Goal: Task Accomplishment & Management: Use online tool/utility

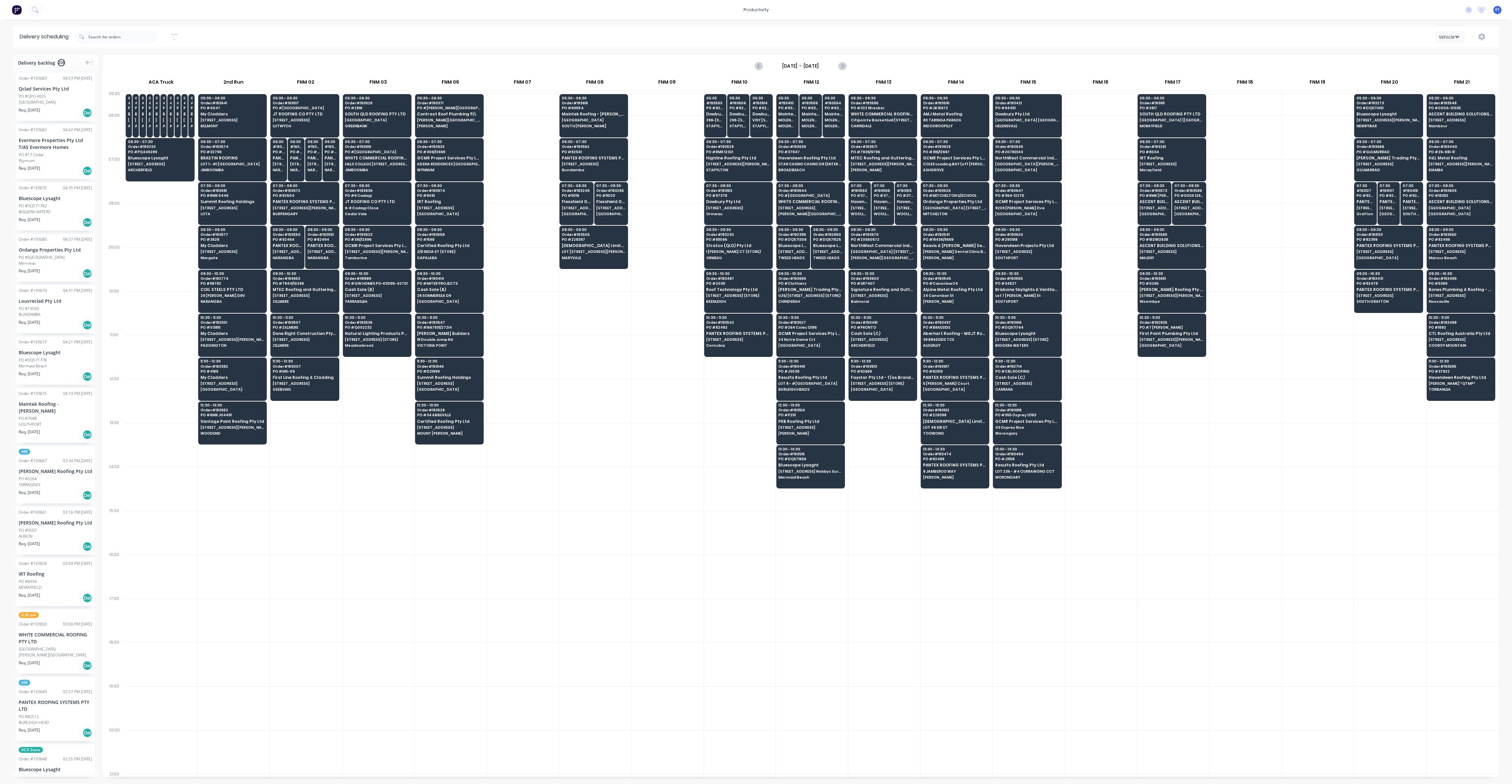
scroll to position [0, 1]
click at [357, 116] on span "SOUTH QLD ROOFING PTY LTD" at bounding box center [377, 114] width 63 height 4
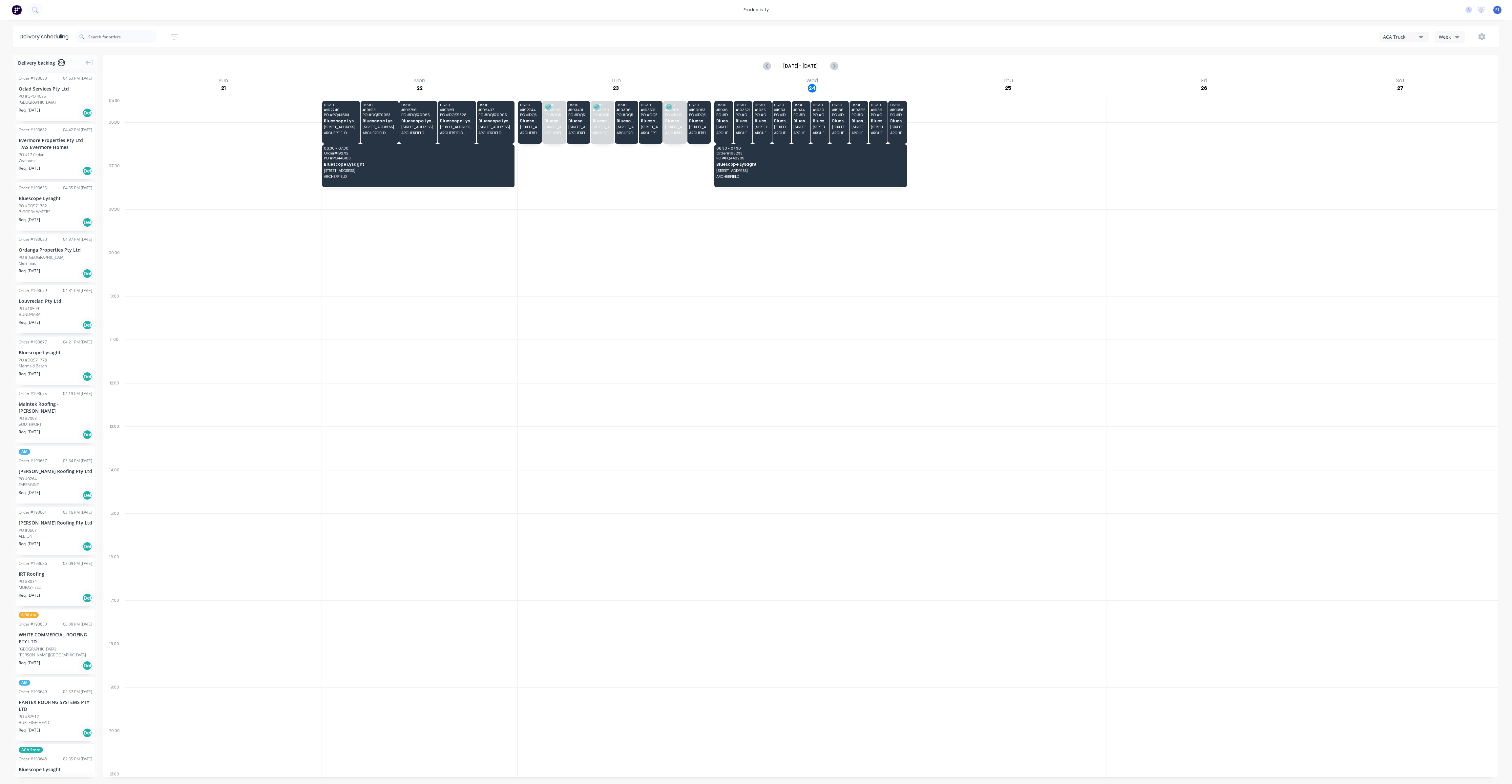
click at [1459, 38] on icon "button" at bounding box center [1457, 36] width 5 height 7
click at [1446, 67] on div "Vehicle" at bounding box center [1468, 67] width 65 height 13
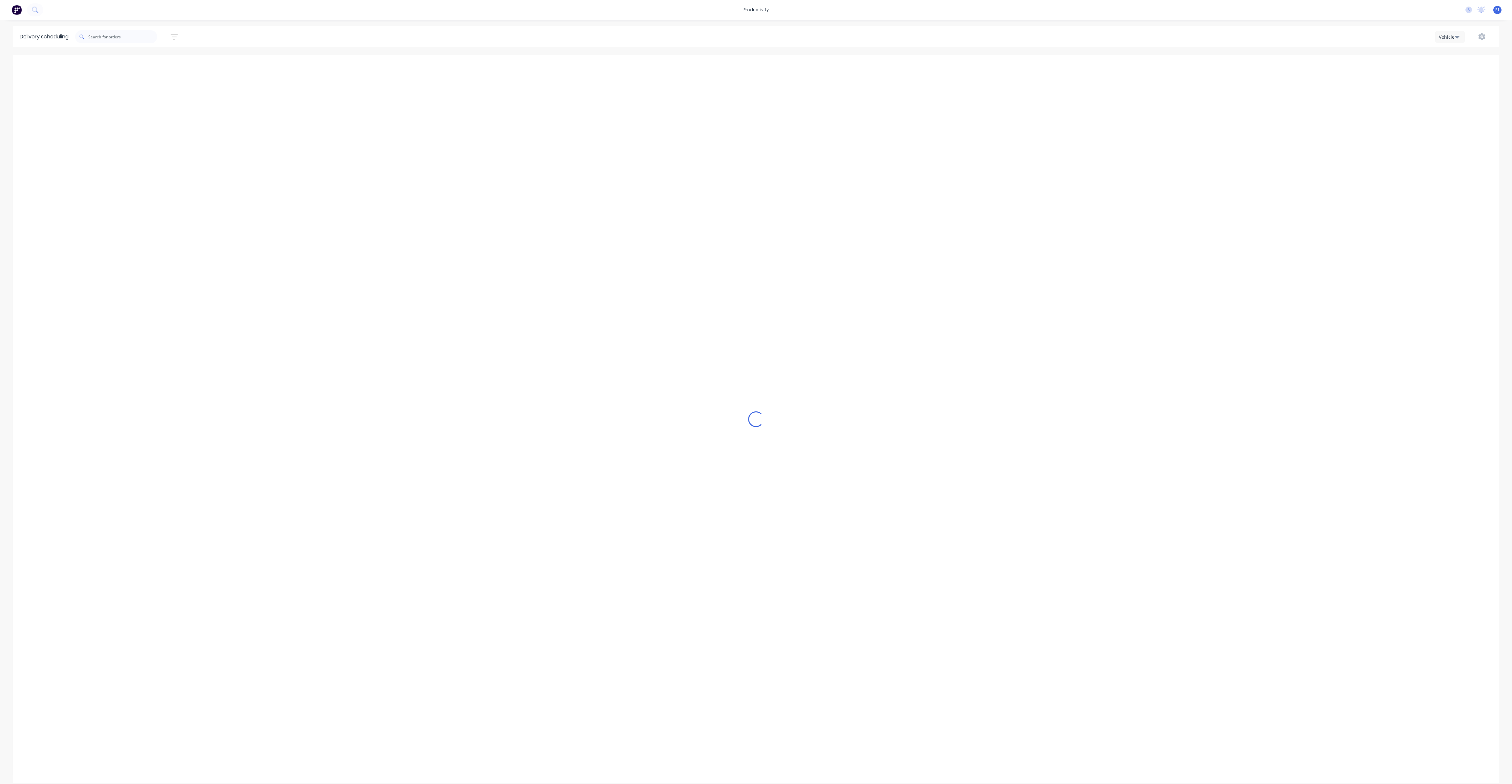
scroll to position [0, 1]
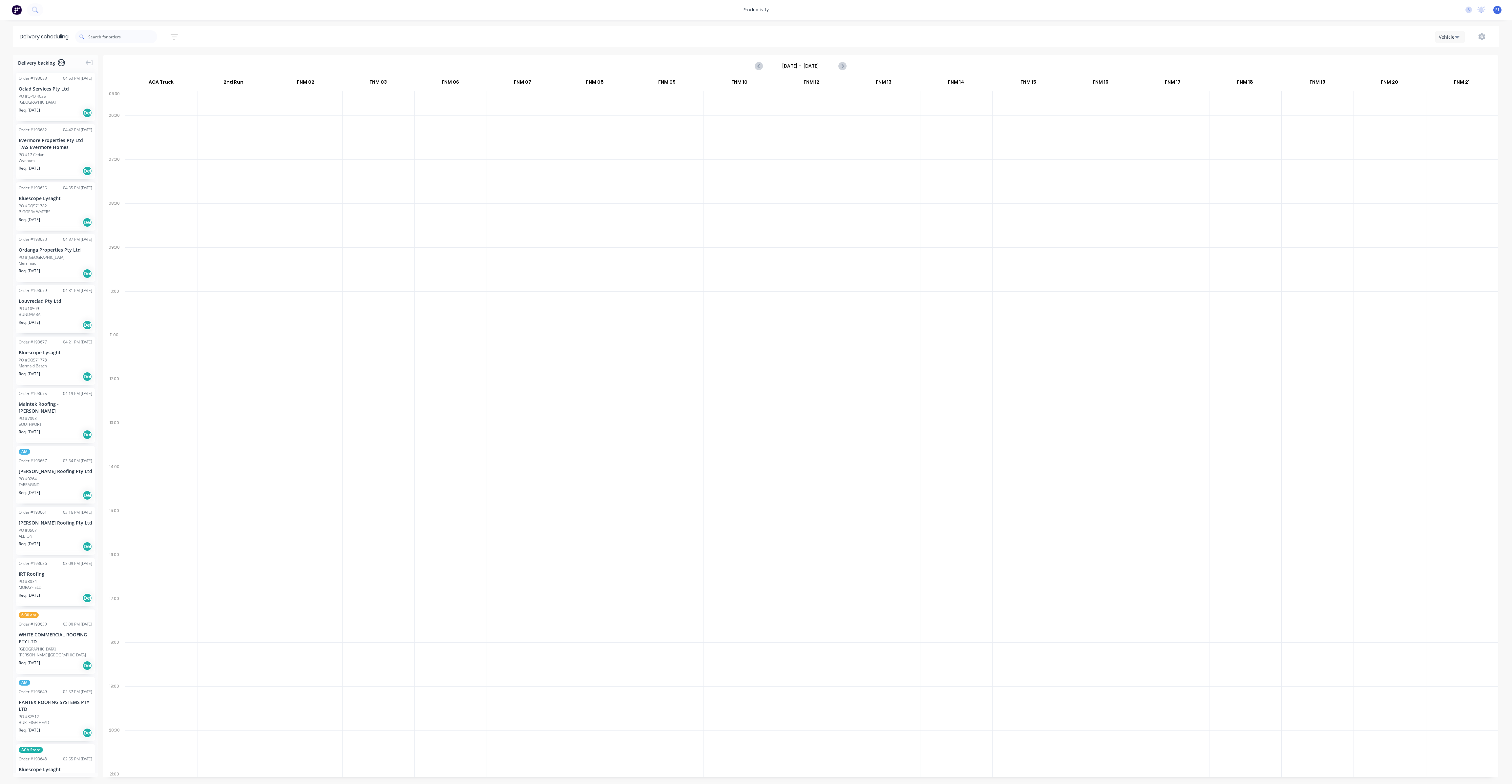
click at [832, 62] on input "[DATE] - [DATE]" at bounding box center [801, 66] width 65 height 10
click at [819, 140] on div "24" at bounding box center [816, 137] width 10 height 10
type input "[DATE] - [DATE]"
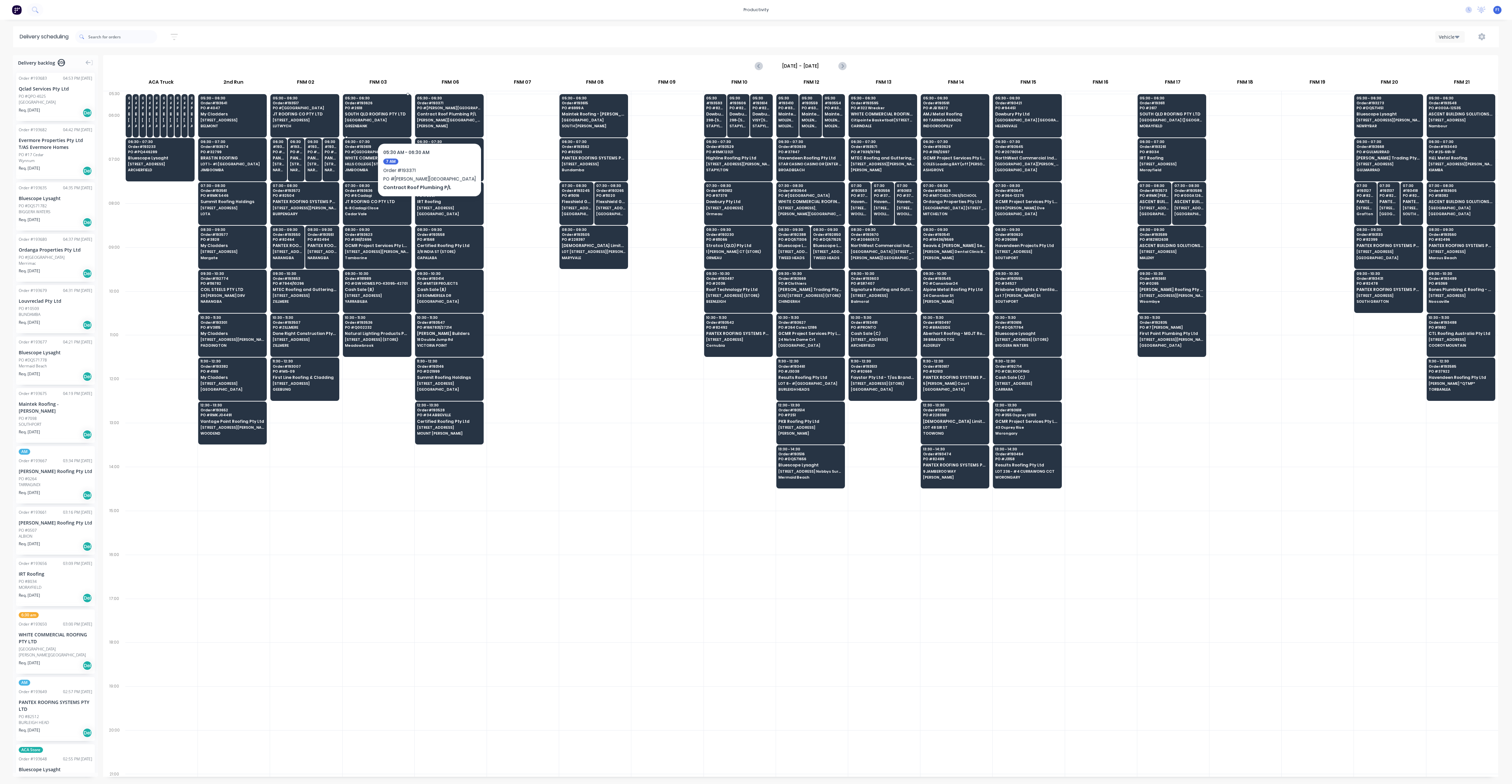
click at [380, 116] on span "SOUTH QLD ROOFING PTY LTD" at bounding box center [377, 114] width 63 height 4
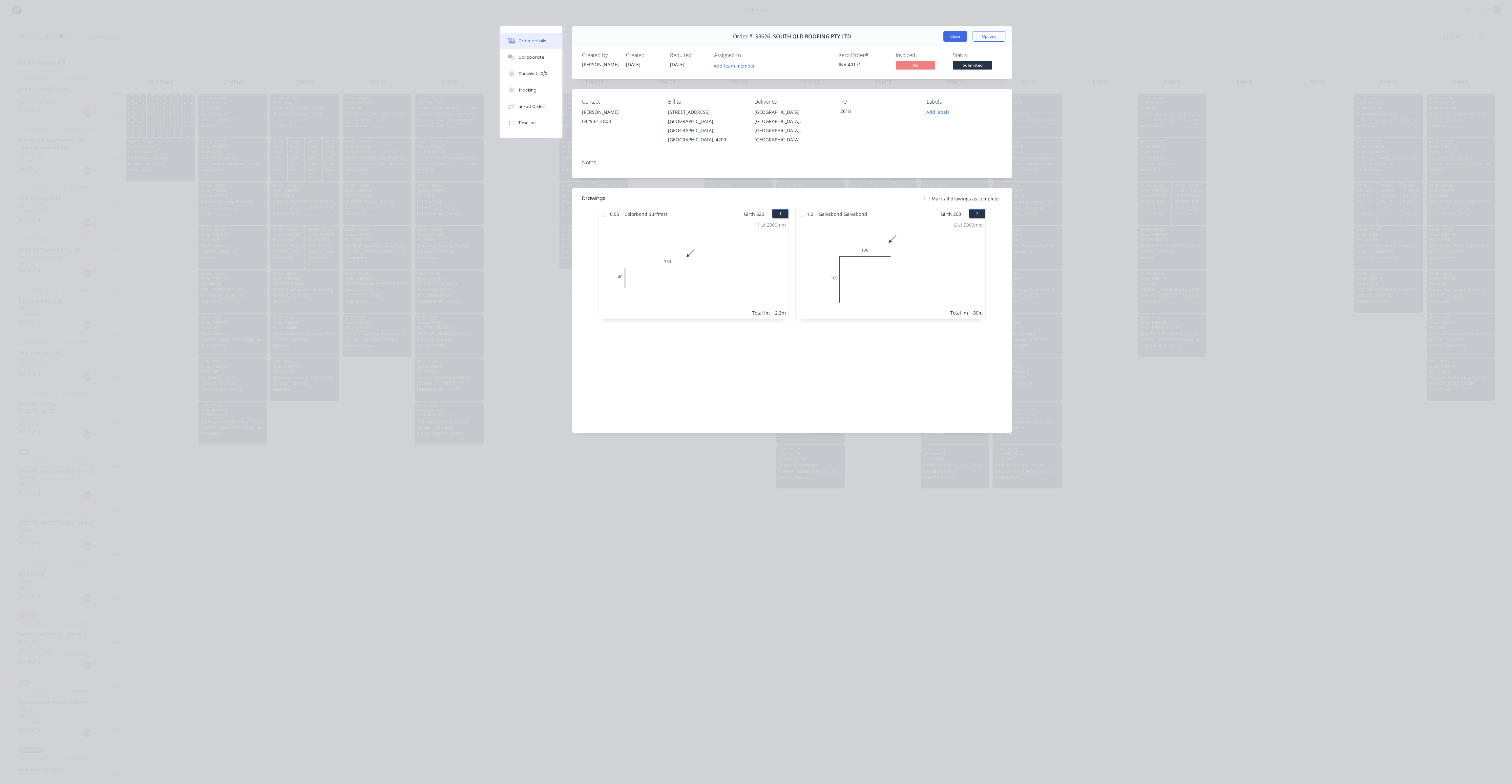
click at [948, 40] on button "Close" at bounding box center [955, 36] width 24 height 11
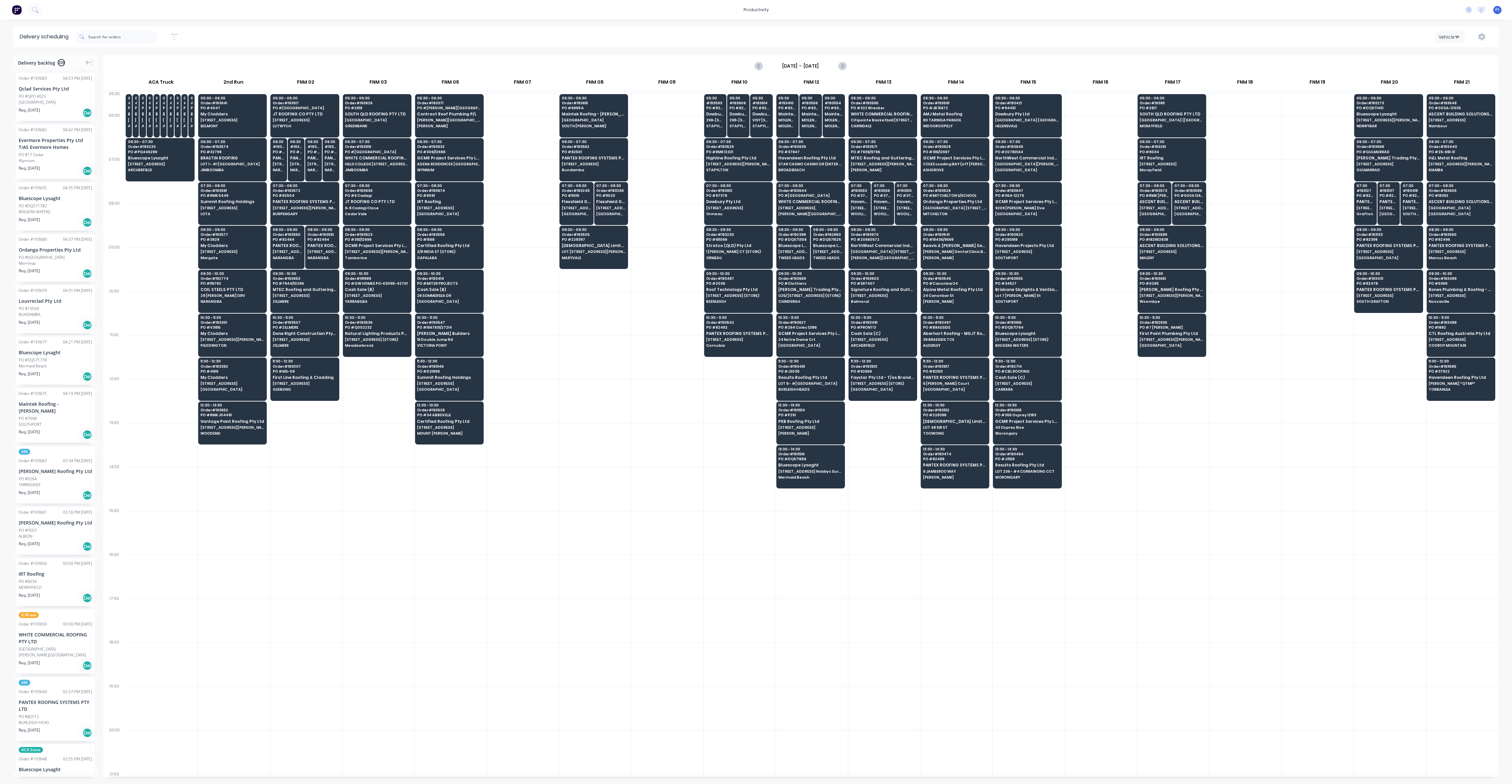
click at [680, 390] on div at bounding box center [667, 401] width 72 height 44
click at [591, 435] on div at bounding box center [595, 445] width 72 height 44
click at [704, 407] on div at bounding box center [740, 401] width 72 height 44
drag, startPoint x: 673, startPoint y: 431, endPoint x: 669, endPoint y: 435, distance: 5.7
click at [671, 434] on div at bounding box center [667, 445] width 72 height 44
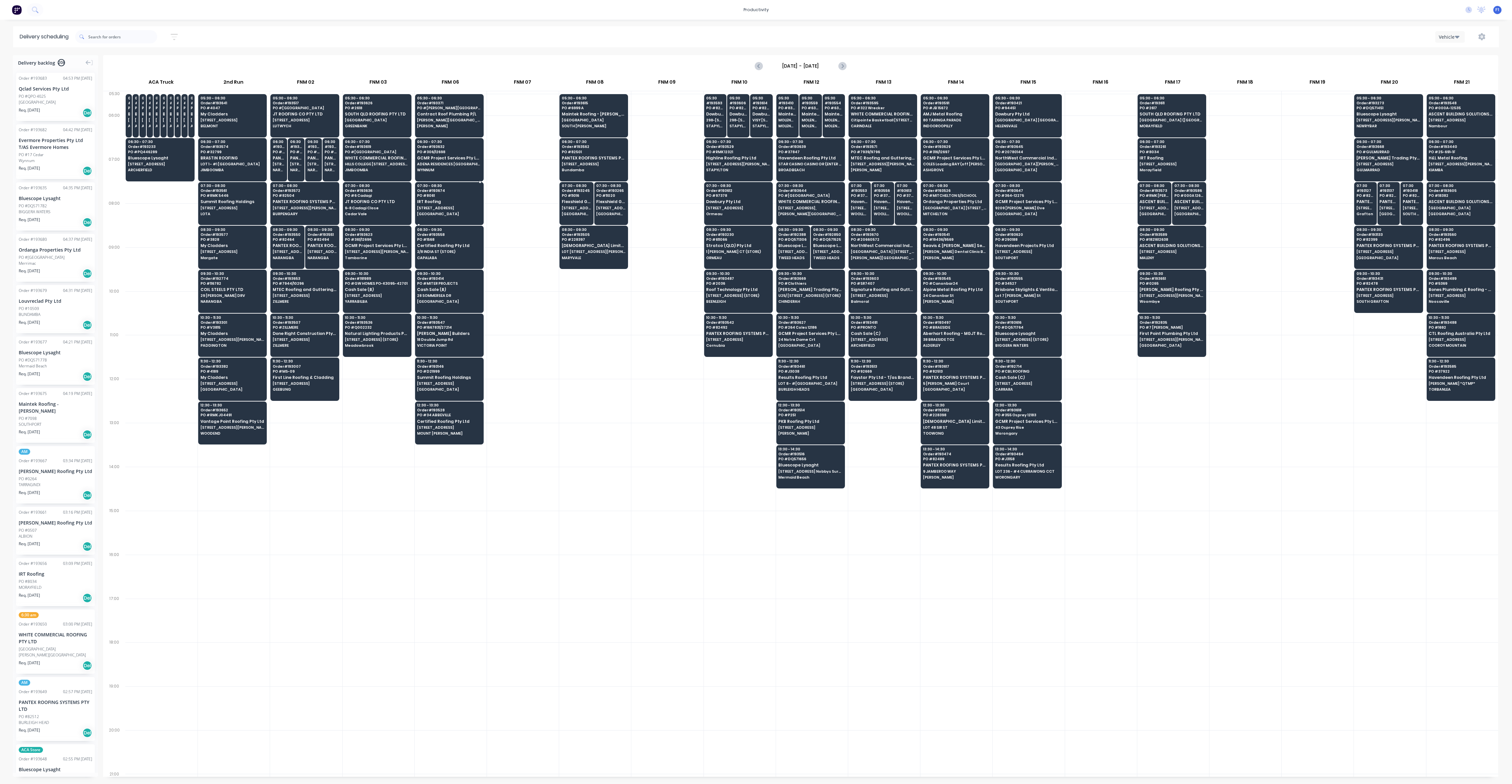
click at [455, 201] on span "IRT Roofing" at bounding box center [449, 201] width 63 height 4
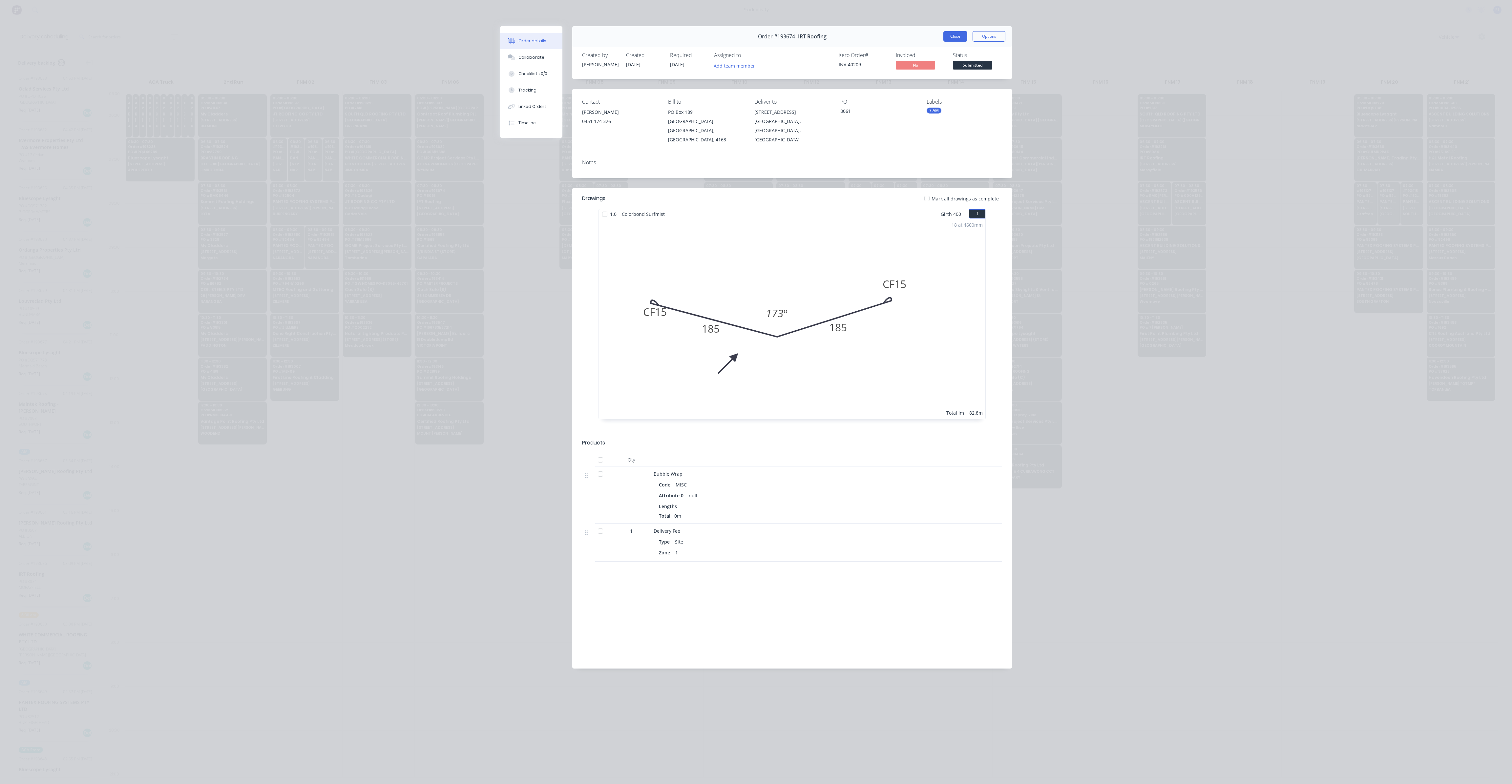
click at [957, 34] on button "Close" at bounding box center [955, 36] width 24 height 11
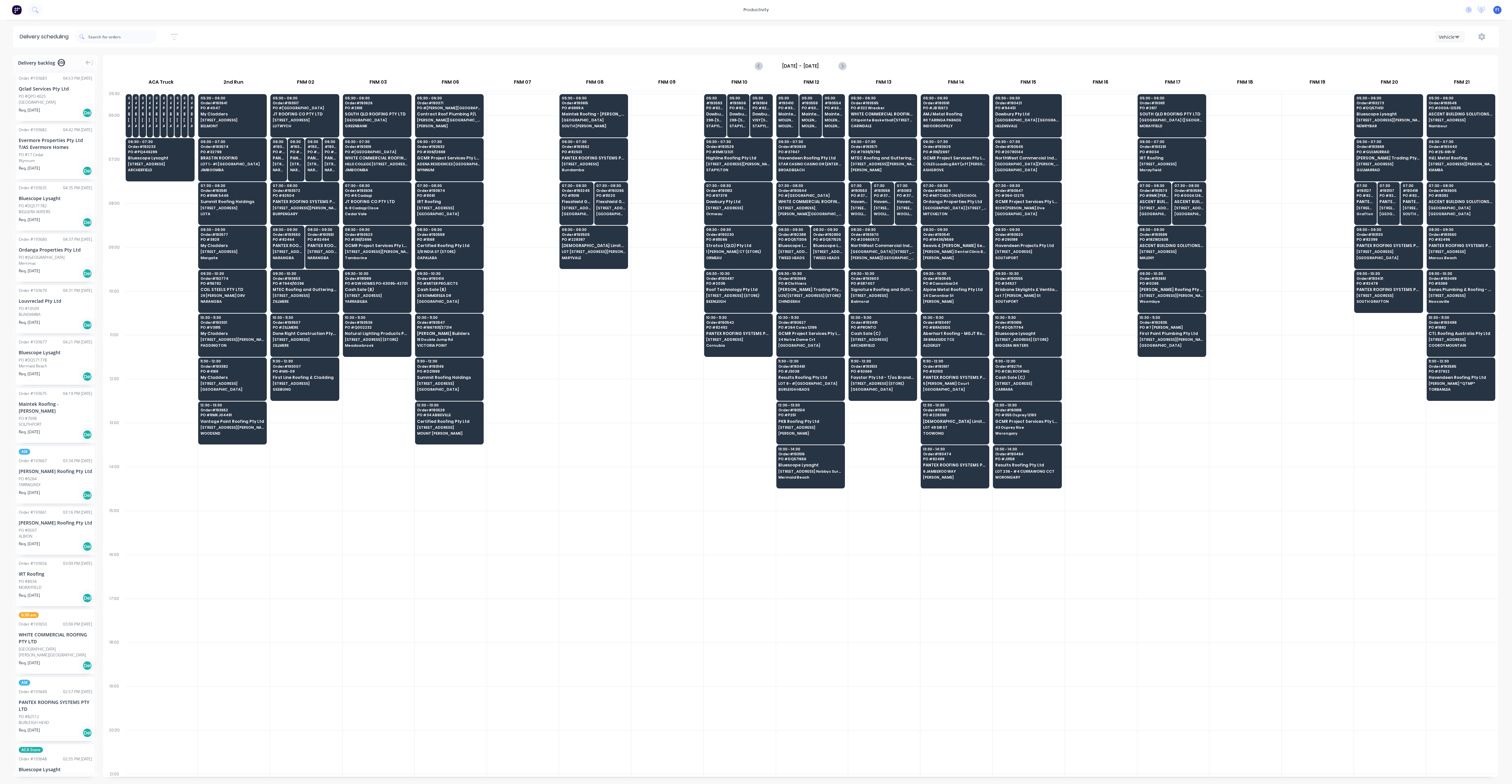
click at [580, 341] on div at bounding box center [595, 357] width 72 height 44
click at [233, 425] on span "[STREET_ADDRESS][PERSON_NAME]" at bounding box center [232, 427] width 63 height 4
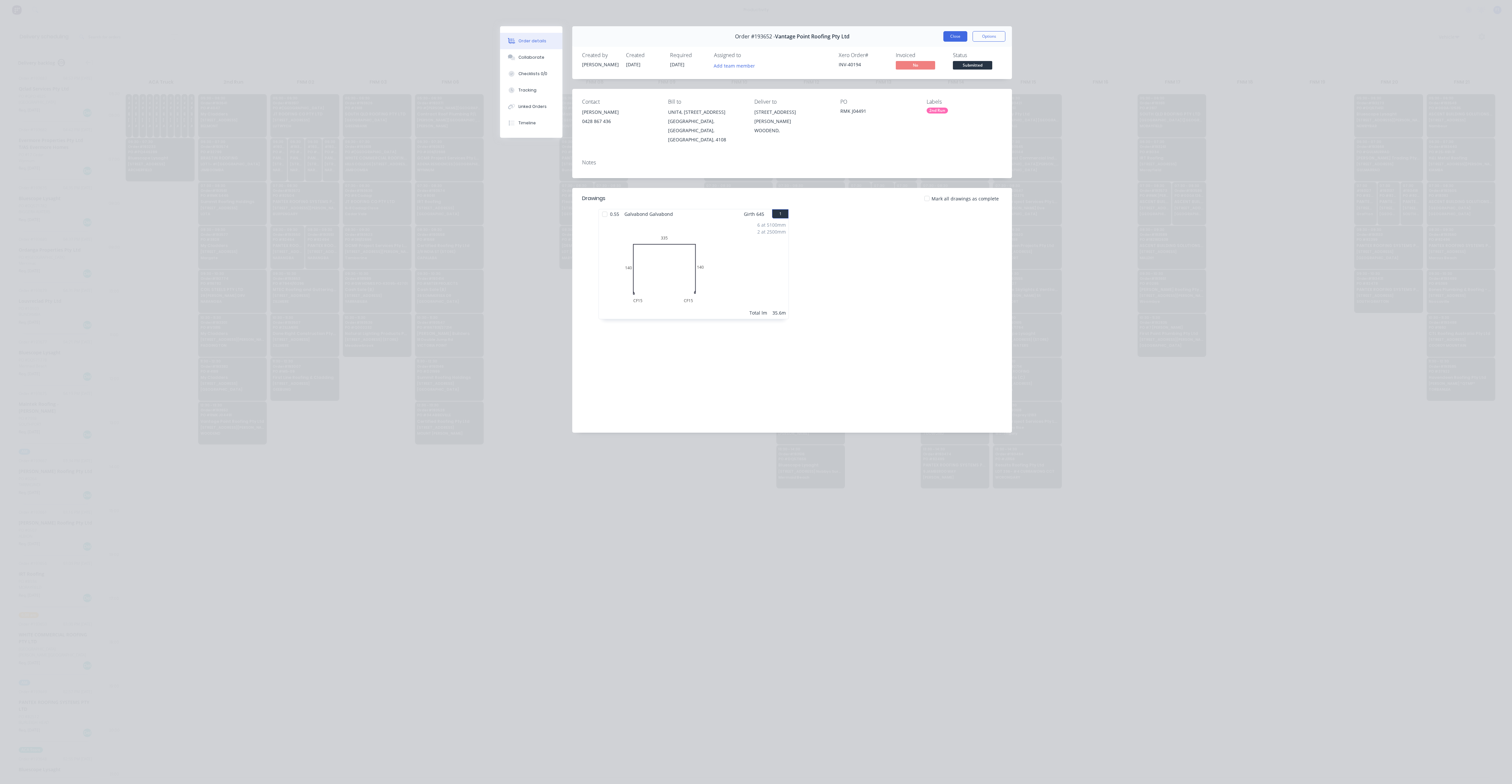
click at [961, 36] on button "Close" at bounding box center [955, 36] width 24 height 11
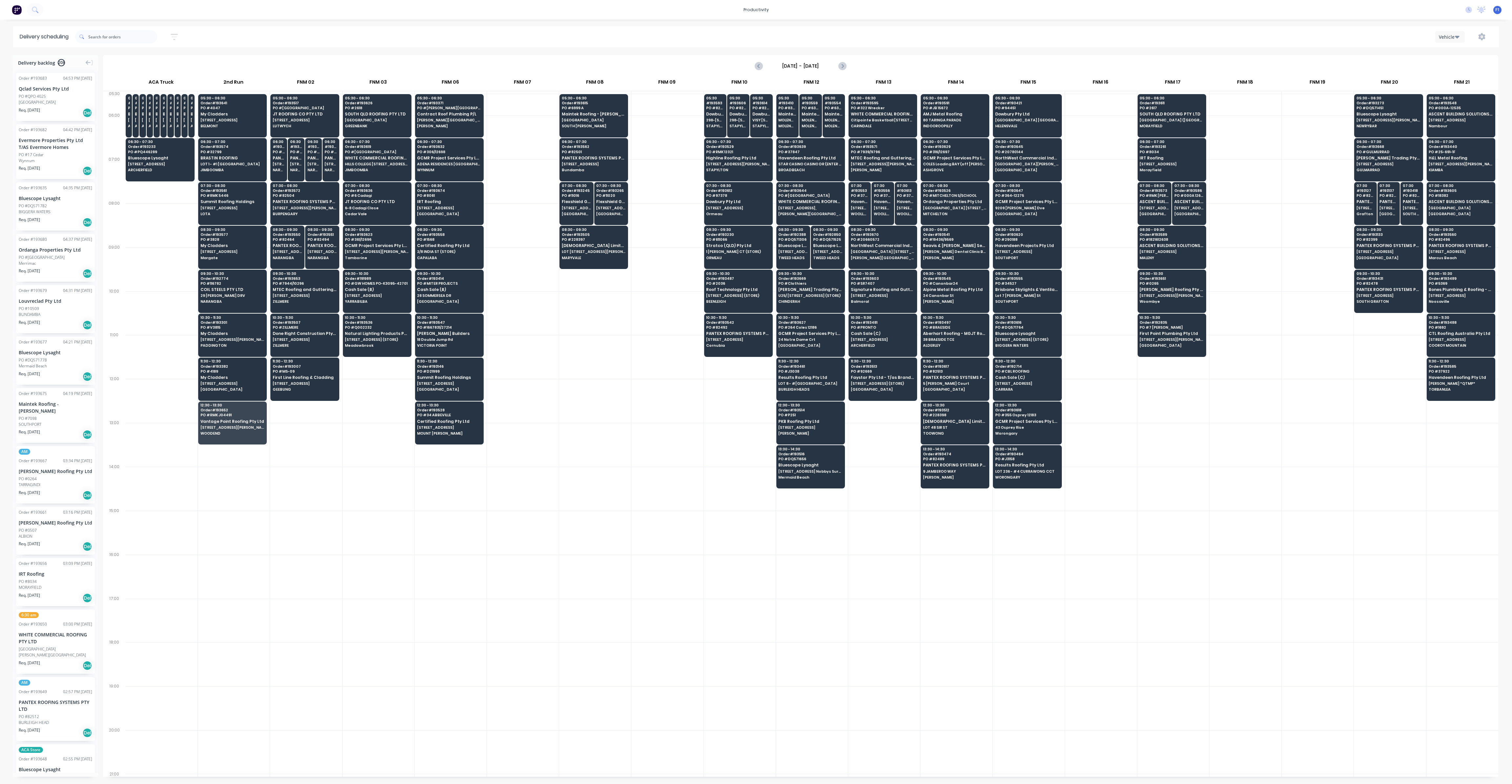
click at [563, 492] on div at bounding box center [595, 488] width 72 height 44
click at [565, 195] on span "PO # 11016" at bounding box center [576, 195] width 29 height 4
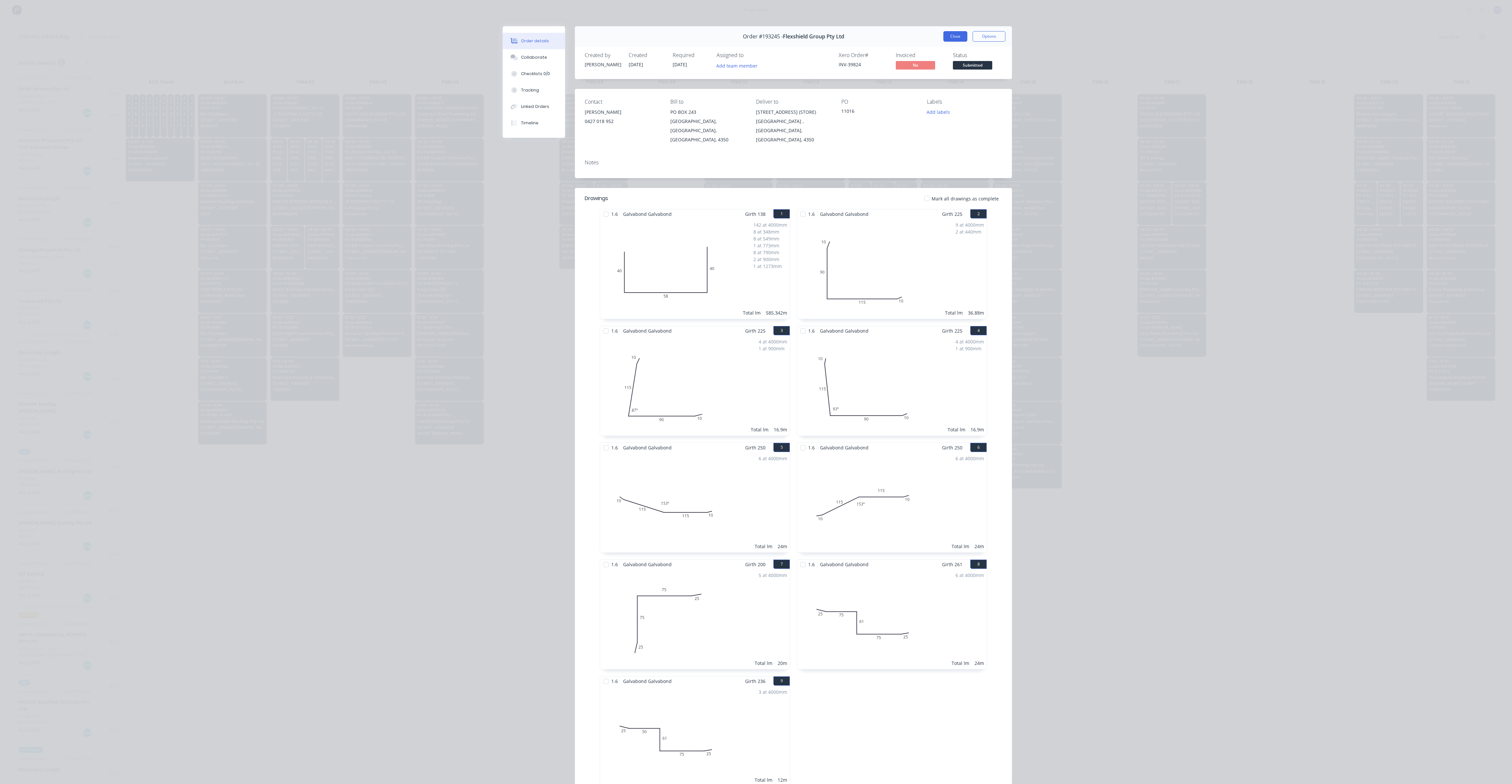
click at [951, 38] on button "Close" at bounding box center [955, 36] width 24 height 11
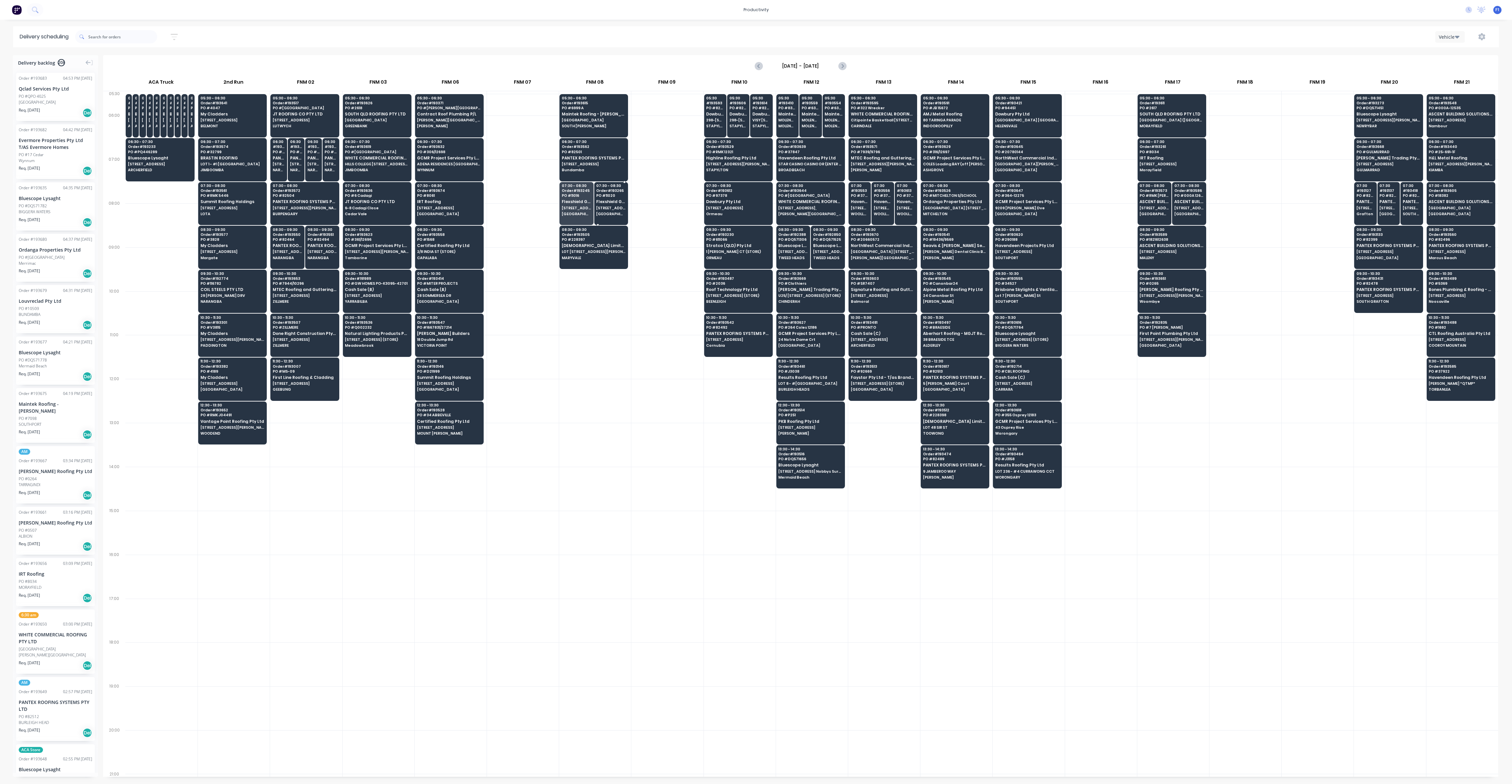
click at [613, 206] on span "[STREET_ADDRESS] (STORE)" at bounding box center [611, 208] width 29 height 4
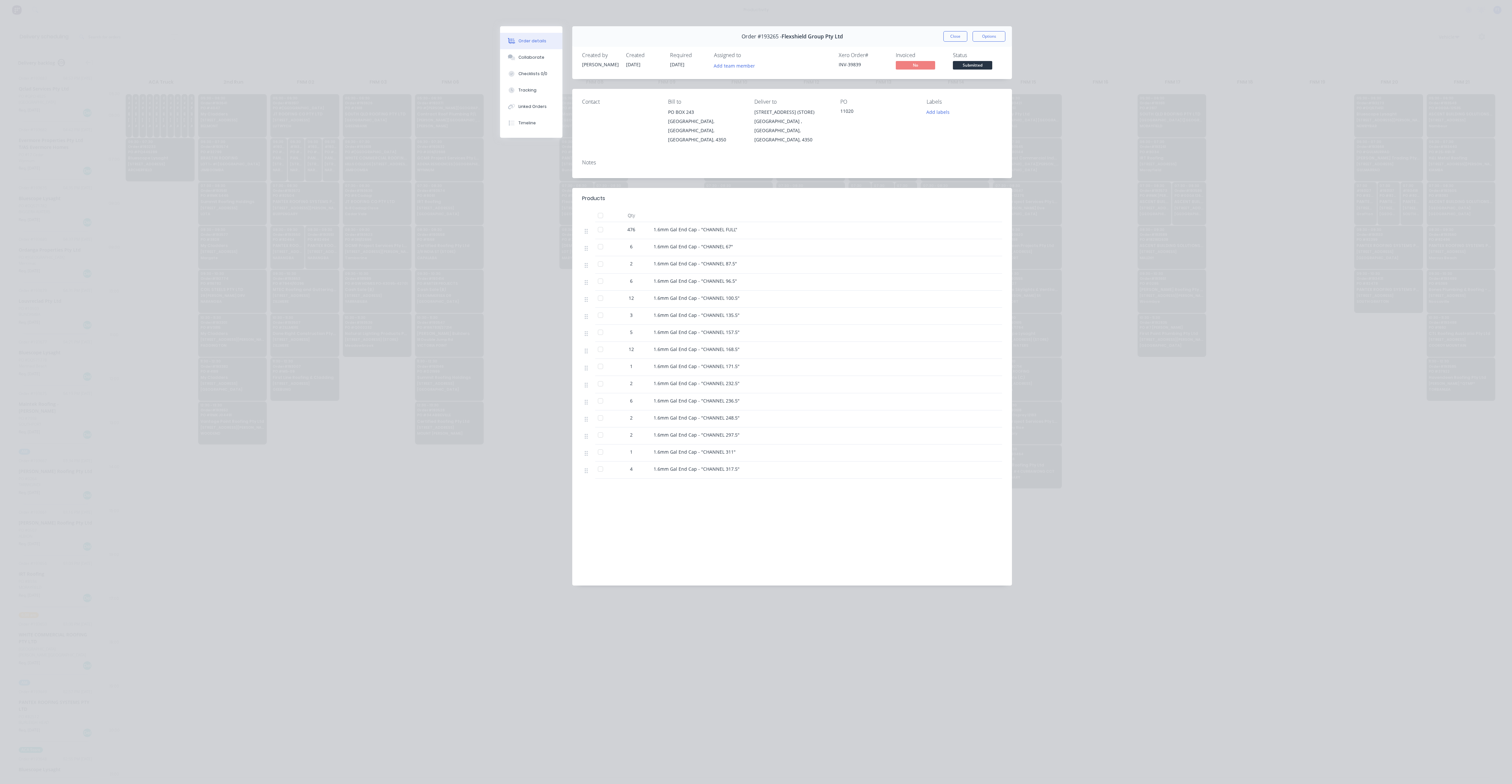
click at [1037, 136] on div "Order details Collaborate Checklists 0/0 Tracking Linked Orders Timeline Order …" at bounding box center [756, 392] width 1512 height 784
click at [957, 37] on button "Close" at bounding box center [955, 36] width 24 height 11
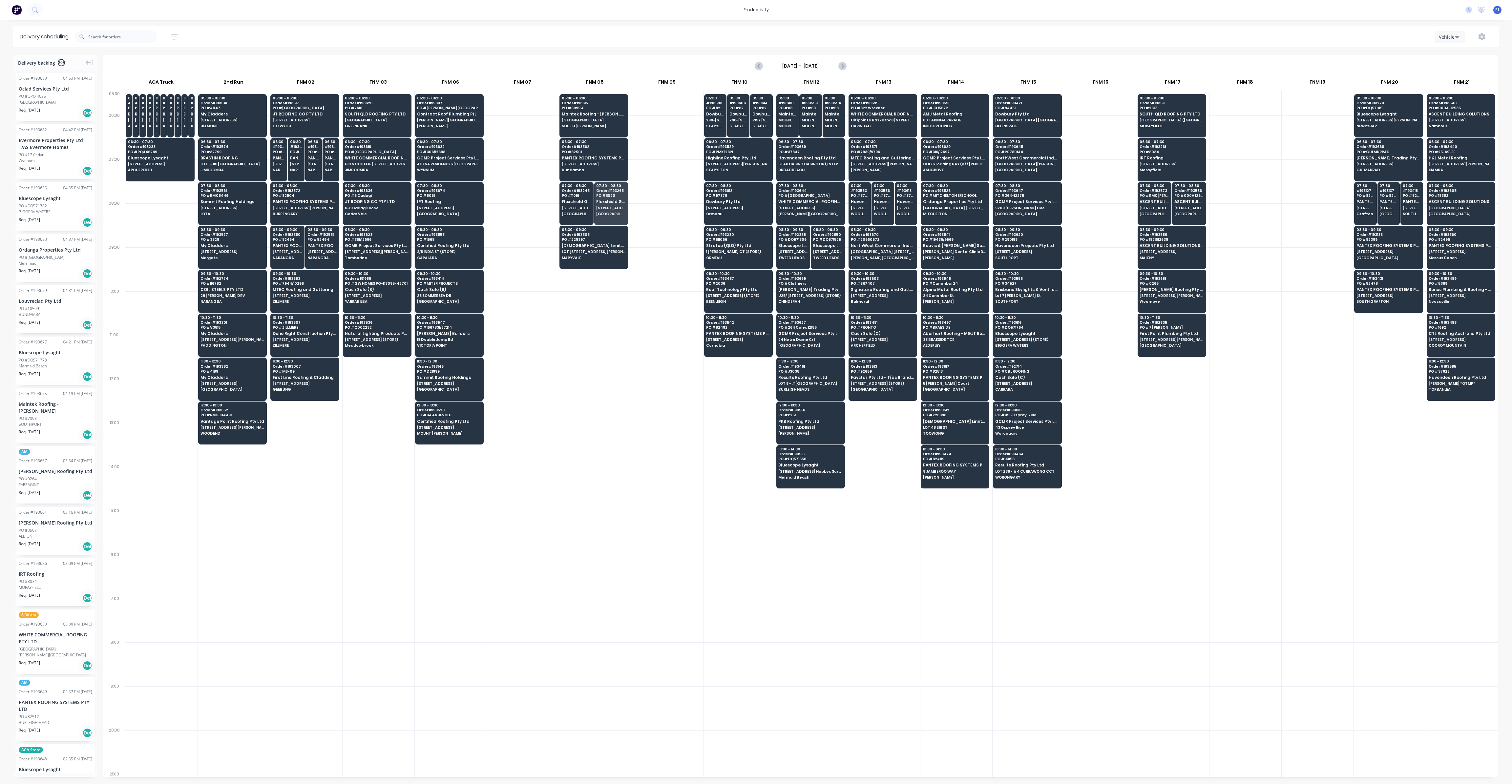
drag, startPoint x: 569, startPoint y: 390, endPoint x: 581, endPoint y: 364, distance: 28.6
click at [570, 390] on div at bounding box center [595, 401] width 72 height 44
click at [578, 246] on span "[DEMOGRAPHIC_DATA] Limited T/as Joii Roofing" at bounding box center [593, 245] width 63 height 4
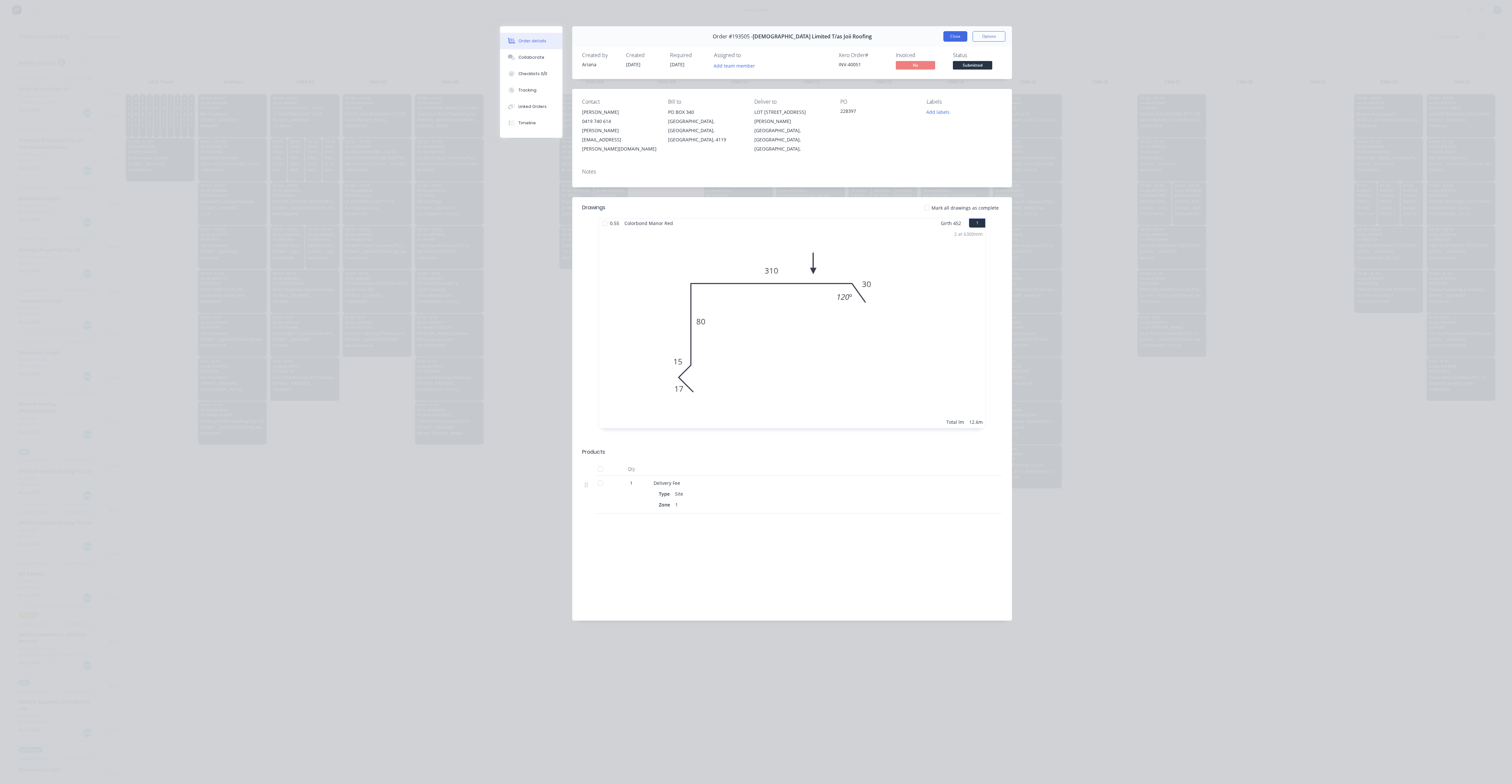
click at [954, 35] on button "Close" at bounding box center [955, 36] width 24 height 11
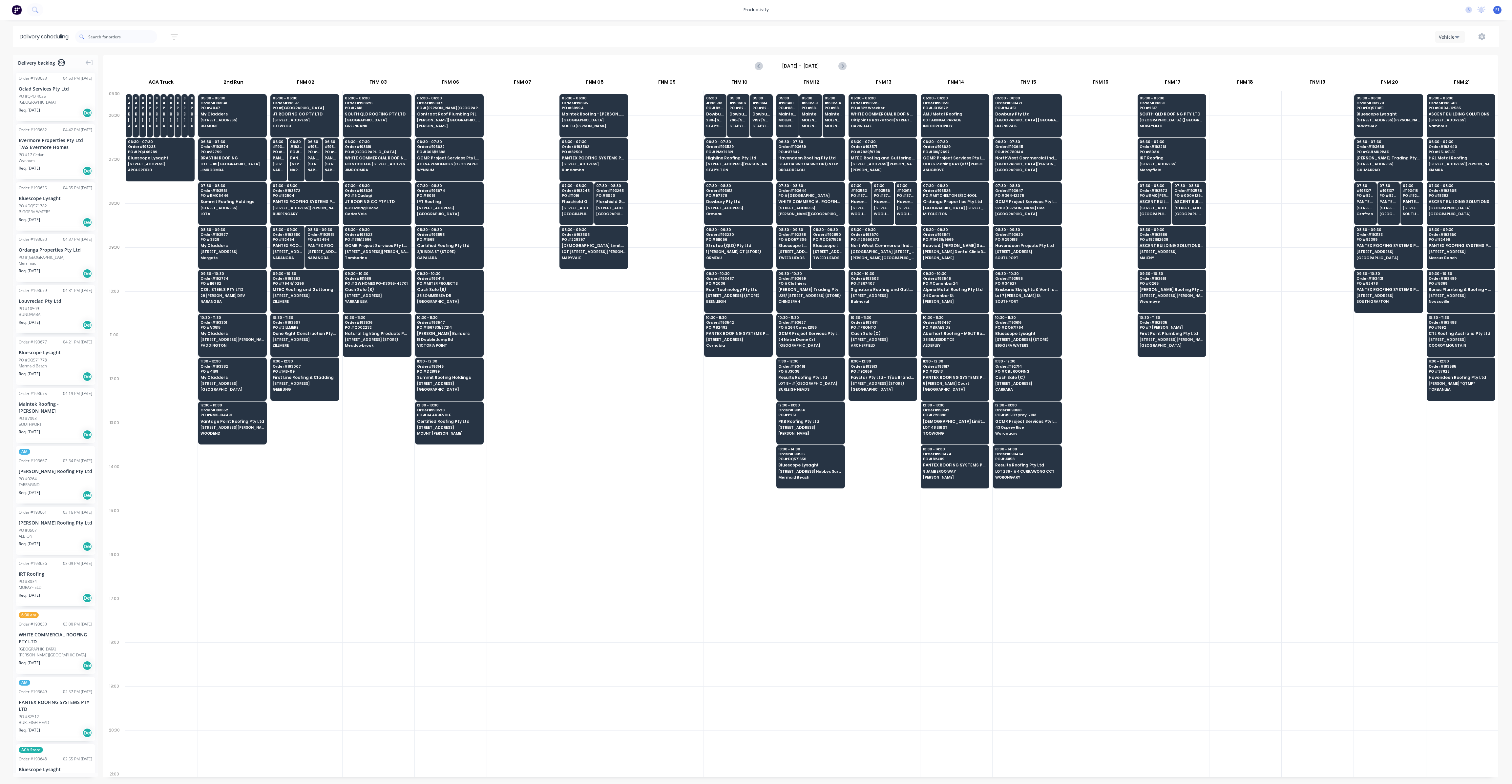
drag, startPoint x: 529, startPoint y: 572, endPoint x: 533, endPoint y: 566, distance: 7.2
click at [531, 572] on div at bounding box center [523, 576] width 72 height 44
click at [731, 337] on span "[STREET_ADDRESS]" at bounding box center [738, 339] width 63 height 4
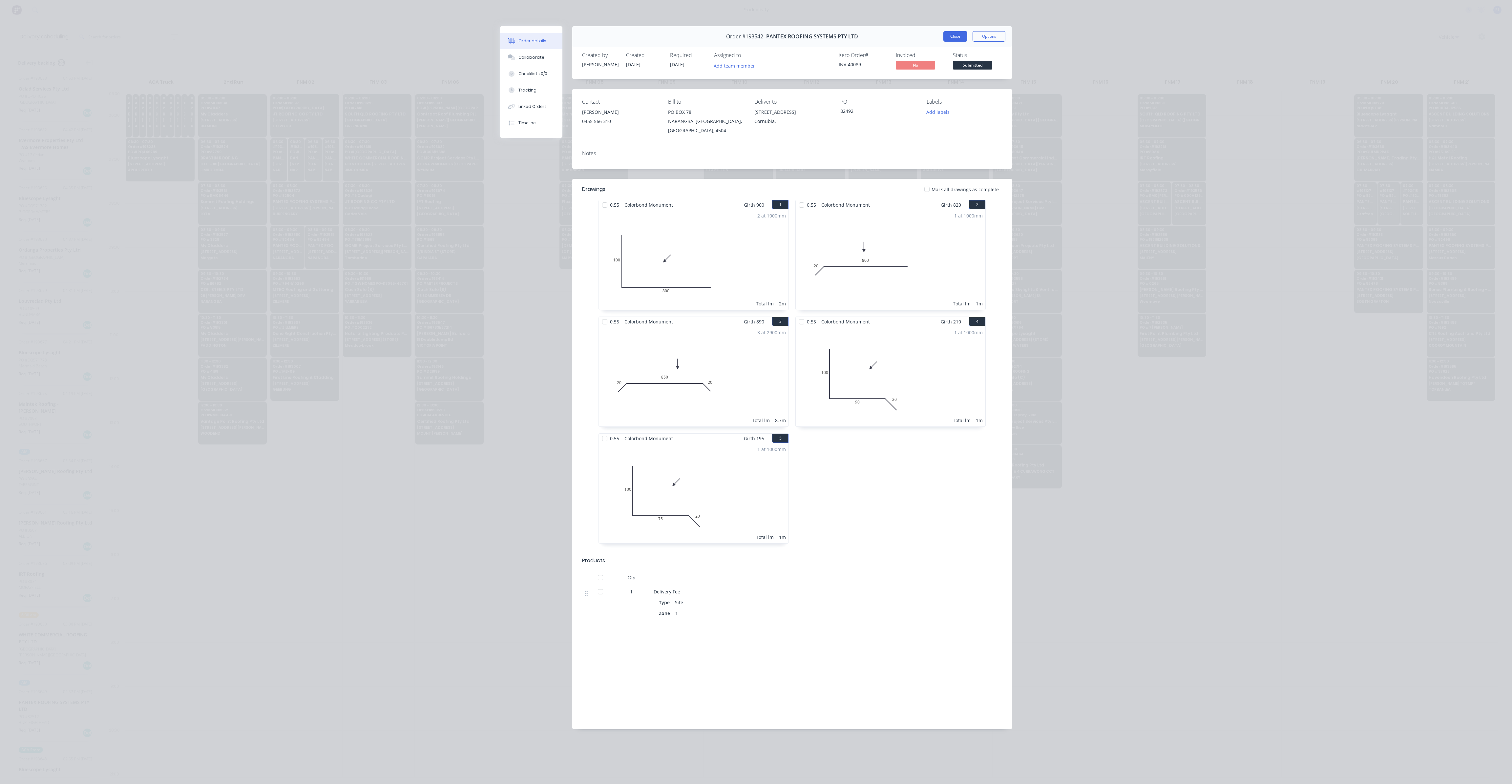
click at [956, 39] on button "Close" at bounding box center [955, 36] width 24 height 11
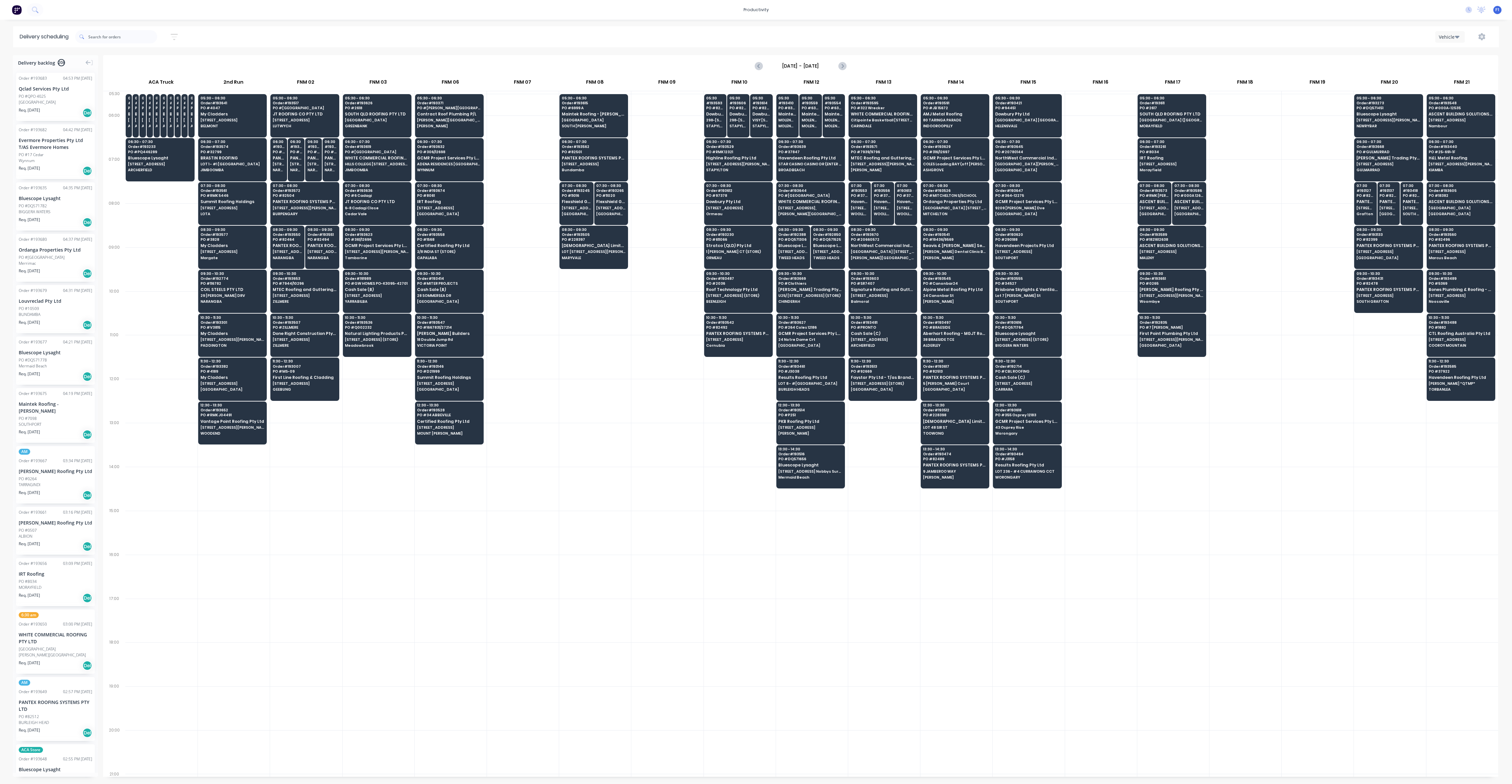
drag, startPoint x: 672, startPoint y: 455, endPoint x: 669, endPoint y: 457, distance: 3.6
click at [672, 455] on div at bounding box center [667, 445] width 72 height 44
click at [668, 457] on div at bounding box center [667, 445] width 72 height 44
click at [1458, 163] on span "[STREET_ADDRESS][PERSON_NAME]" at bounding box center [1460, 164] width 63 height 4
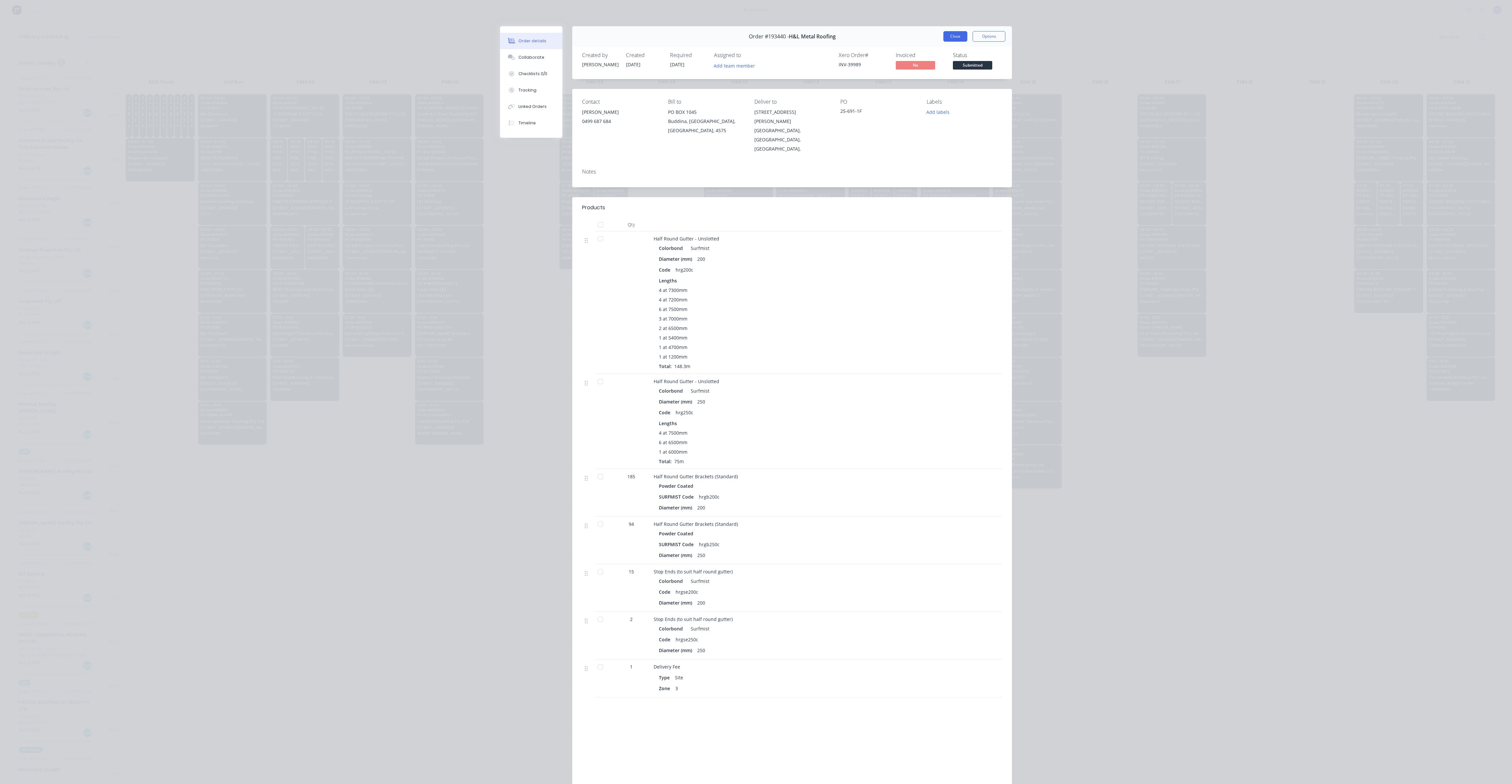
click at [961, 40] on button "Close" at bounding box center [955, 36] width 24 height 11
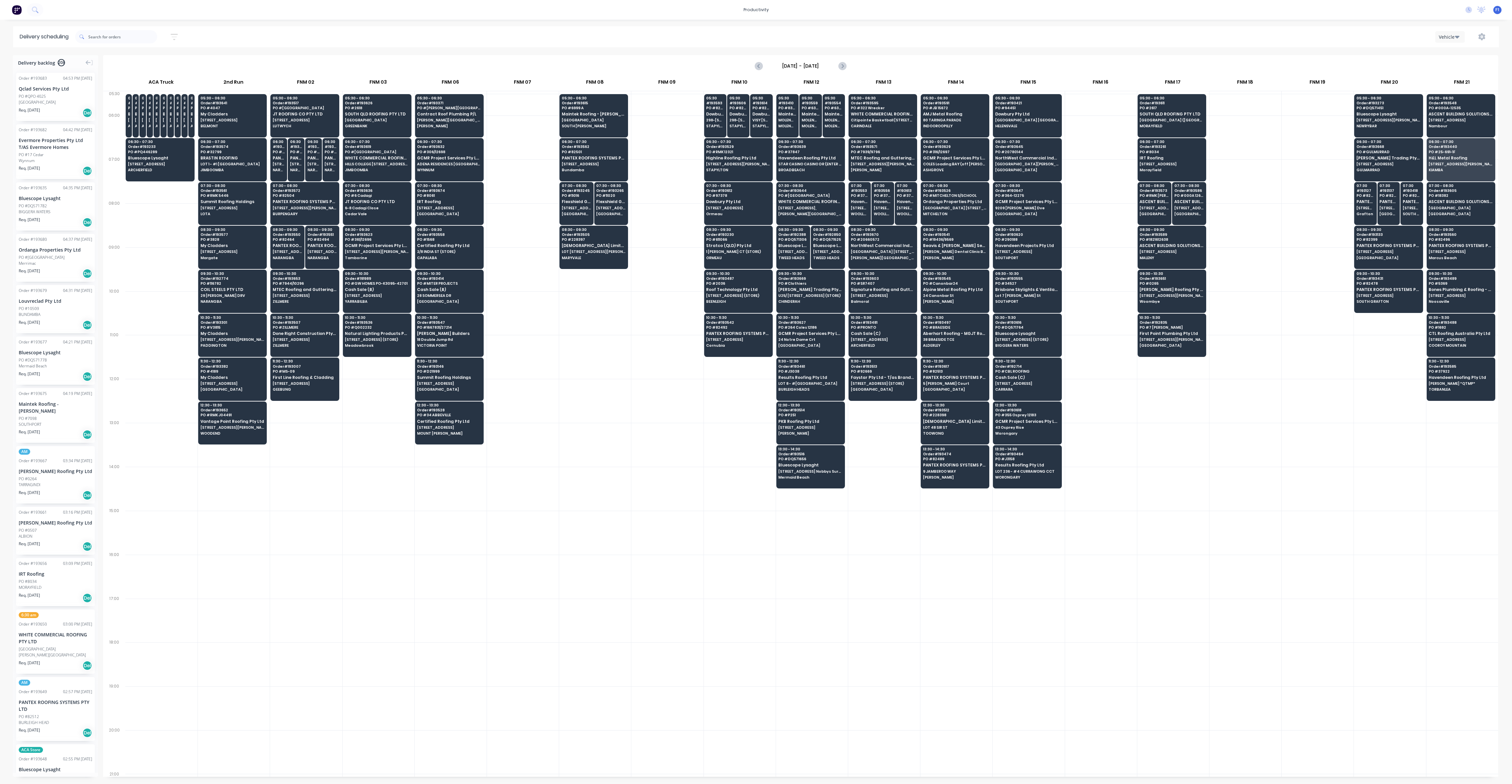
click at [1385, 444] on div at bounding box center [1390, 445] width 72 height 44
click at [1437, 163] on span "[STREET_ADDRESS][PERSON_NAME]" at bounding box center [1460, 164] width 63 height 4
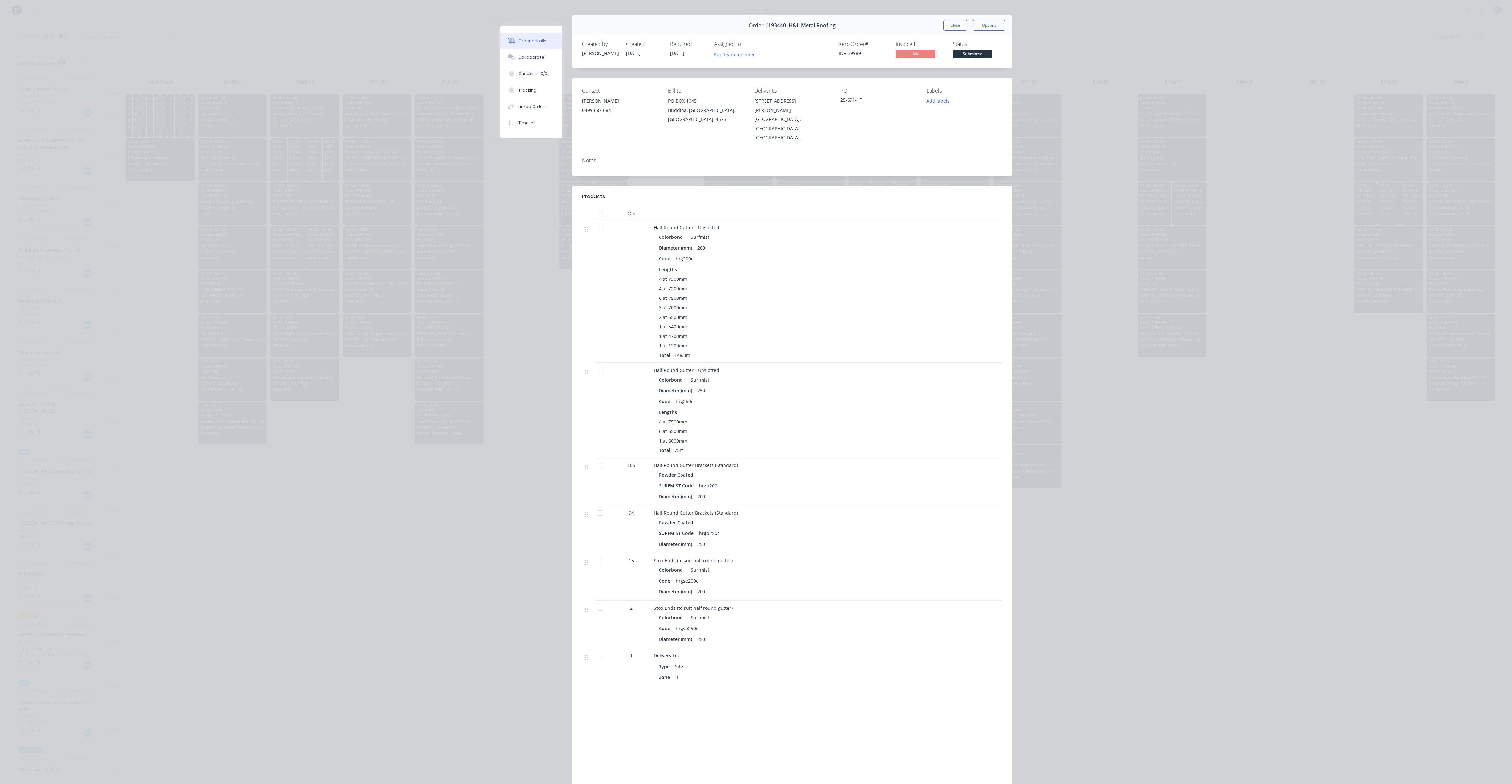
scroll to position [0, 0]
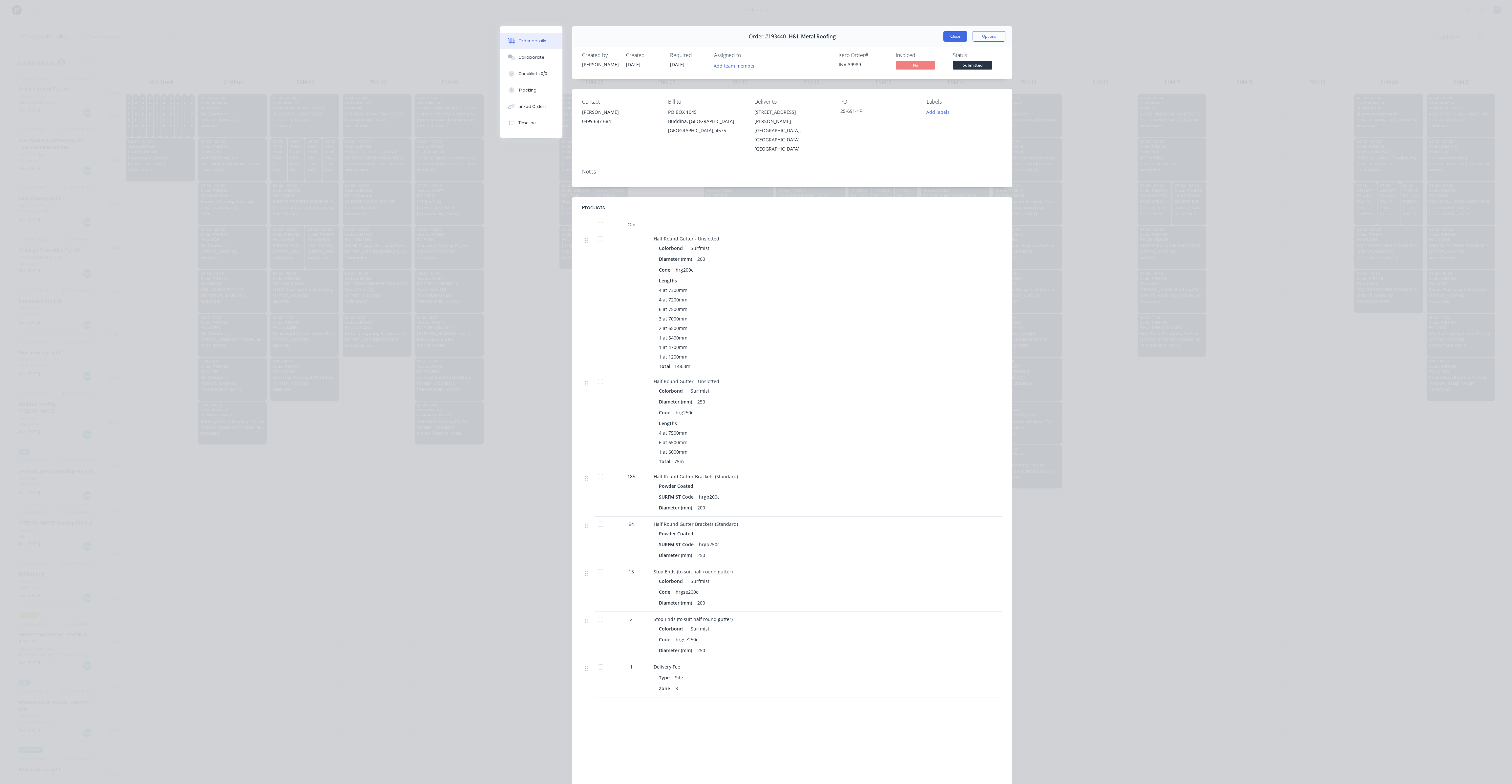
click at [950, 31] on button "Close" at bounding box center [955, 36] width 24 height 11
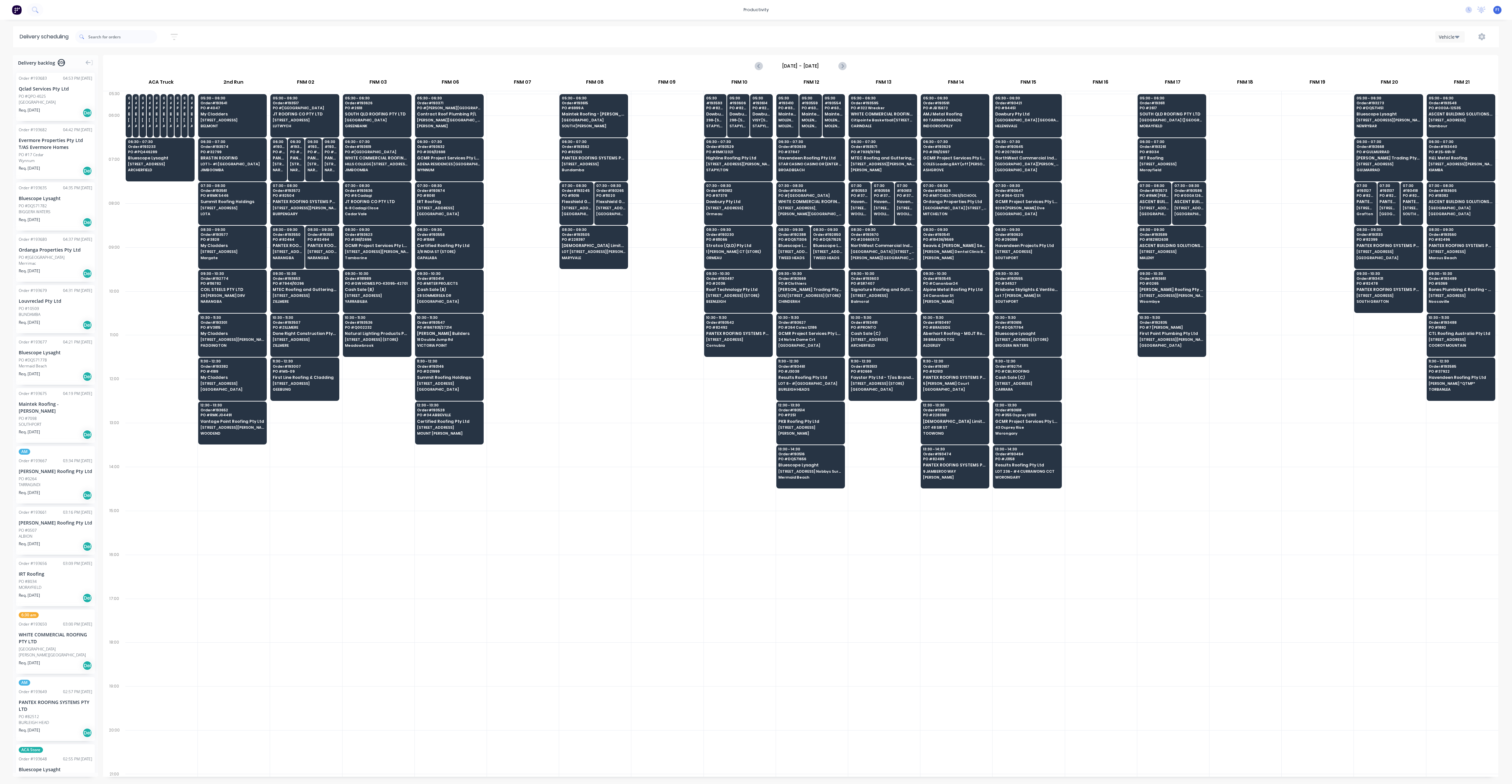
click at [1259, 187] on div at bounding box center [1246, 181] width 72 height 44
